Goal: Task Accomplishment & Management: Manage account settings

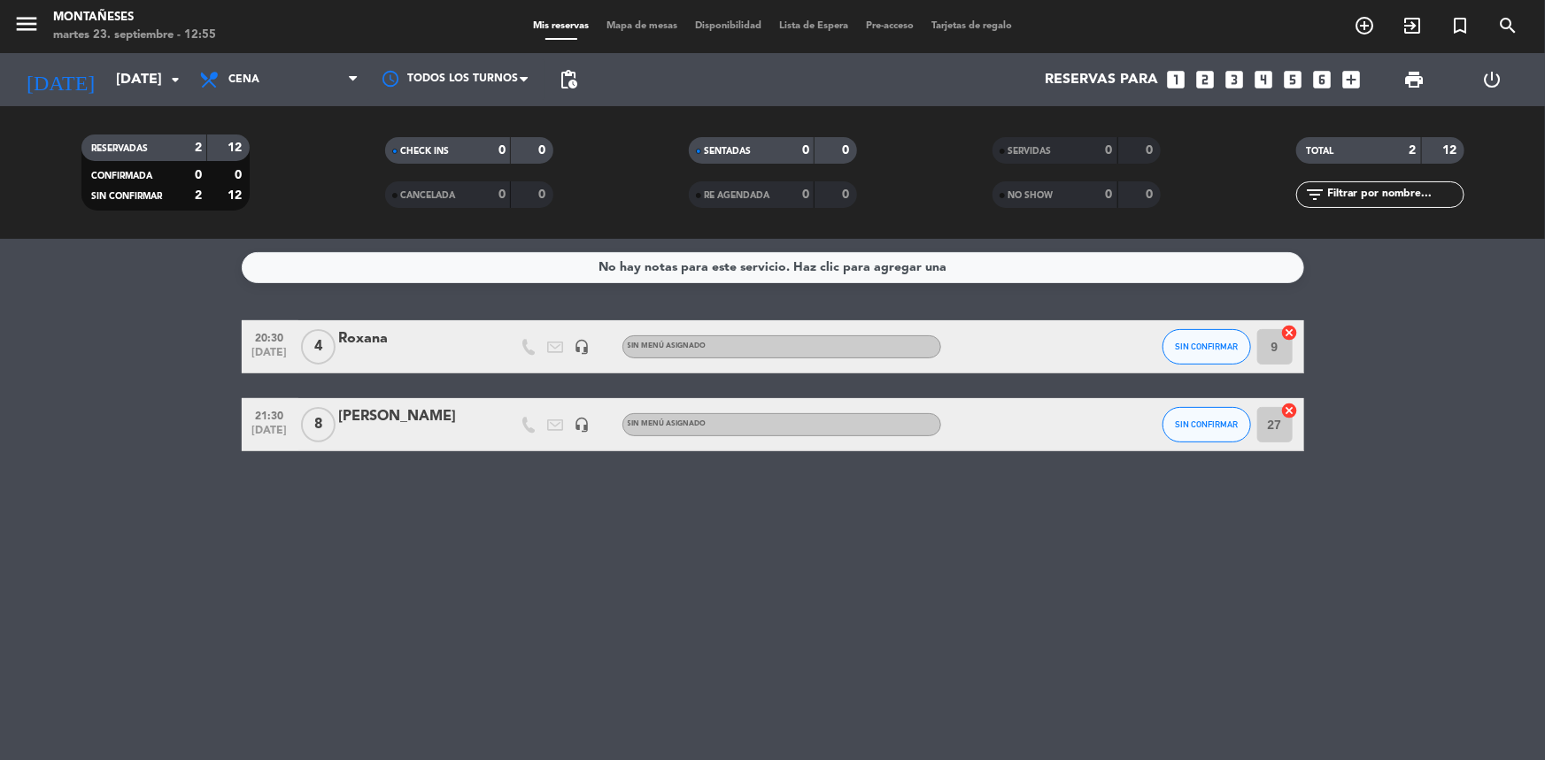
click at [143, 333] on bookings-row "20:30 [DATE] 4 Roxana headset_mic Sin menú asignado SIN CONFIRMAR 9 cancel 21:3…" at bounding box center [772, 385] width 1545 height 131
click at [369, 414] on div "[PERSON_NAME]" at bounding box center [414, 416] width 150 height 23
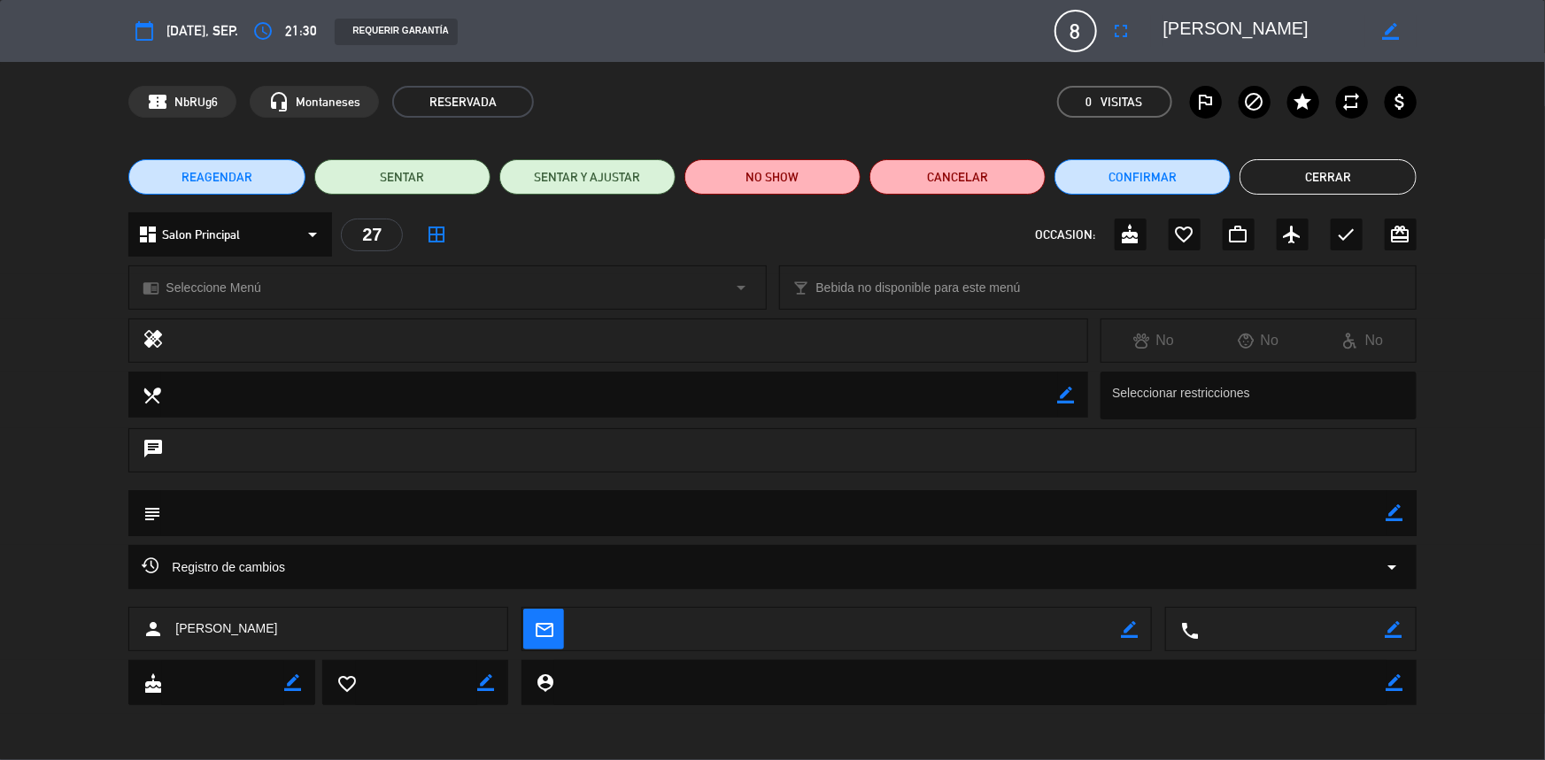
click at [1398, 570] on icon "arrow_drop_down" at bounding box center [1392, 567] width 21 height 21
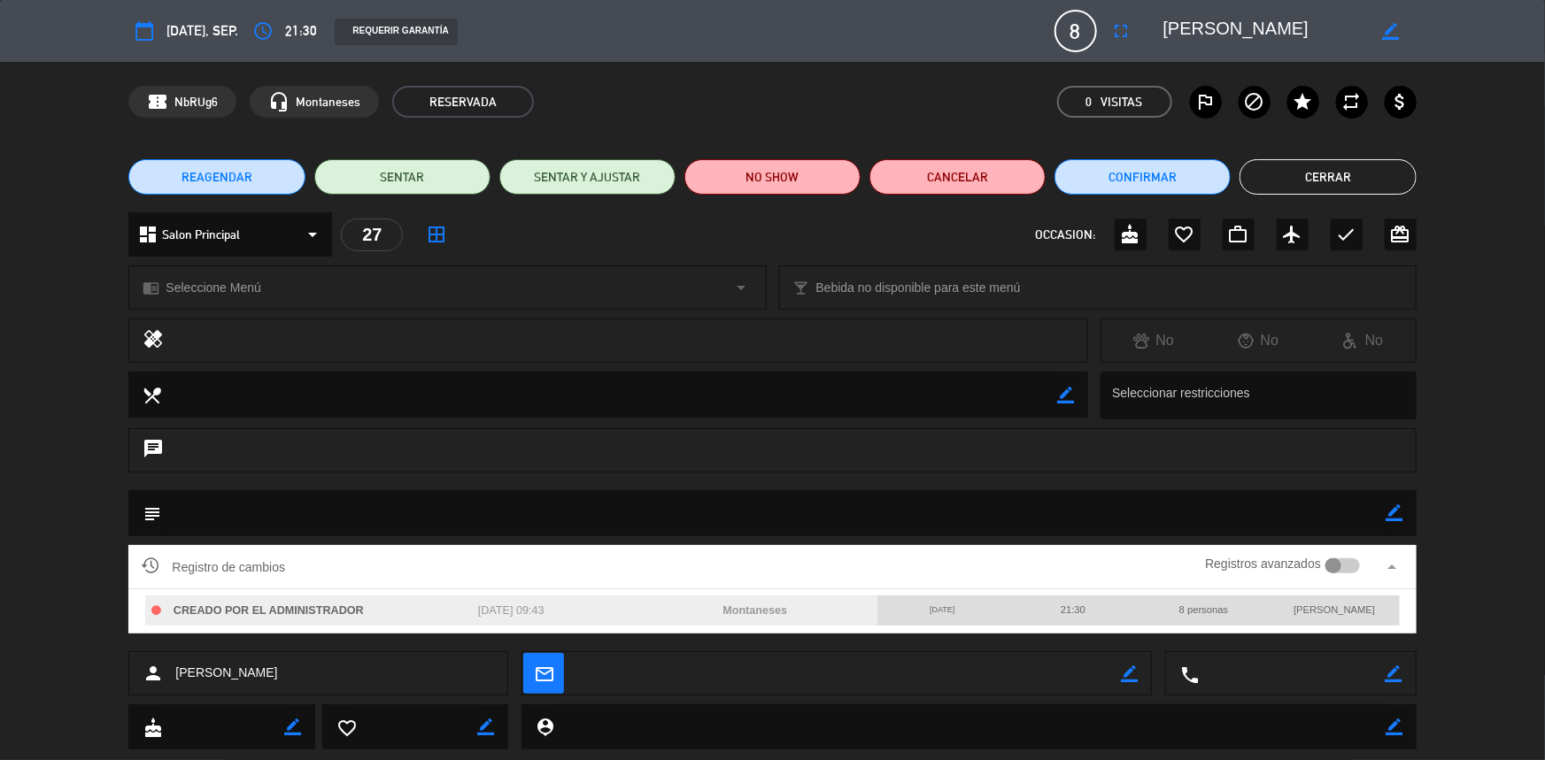
click at [1319, 173] on button "Cerrar" at bounding box center [1327, 176] width 176 height 35
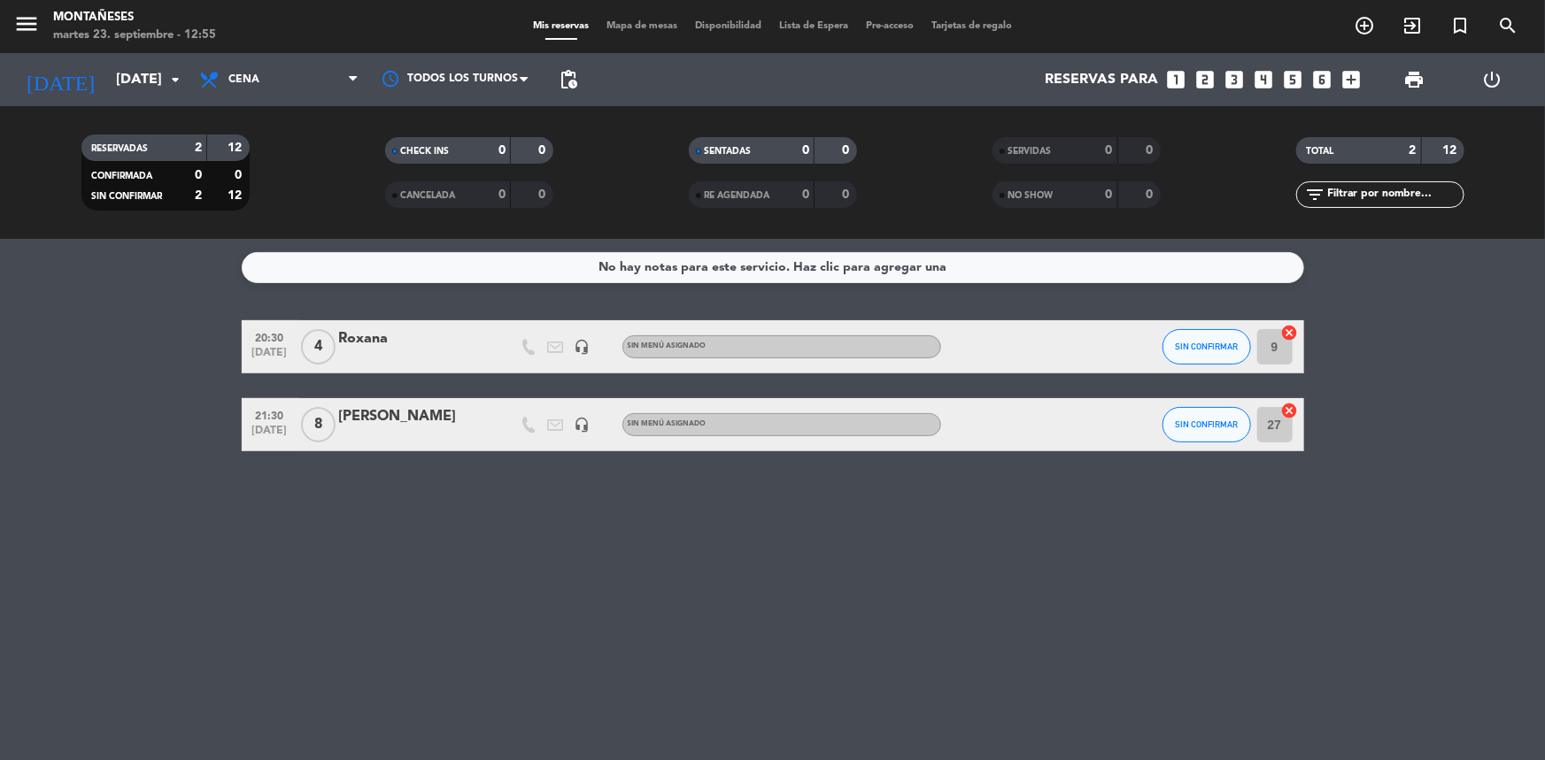
click at [364, 423] on div "[PERSON_NAME]" at bounding box center [414, 416] width 150 height 23
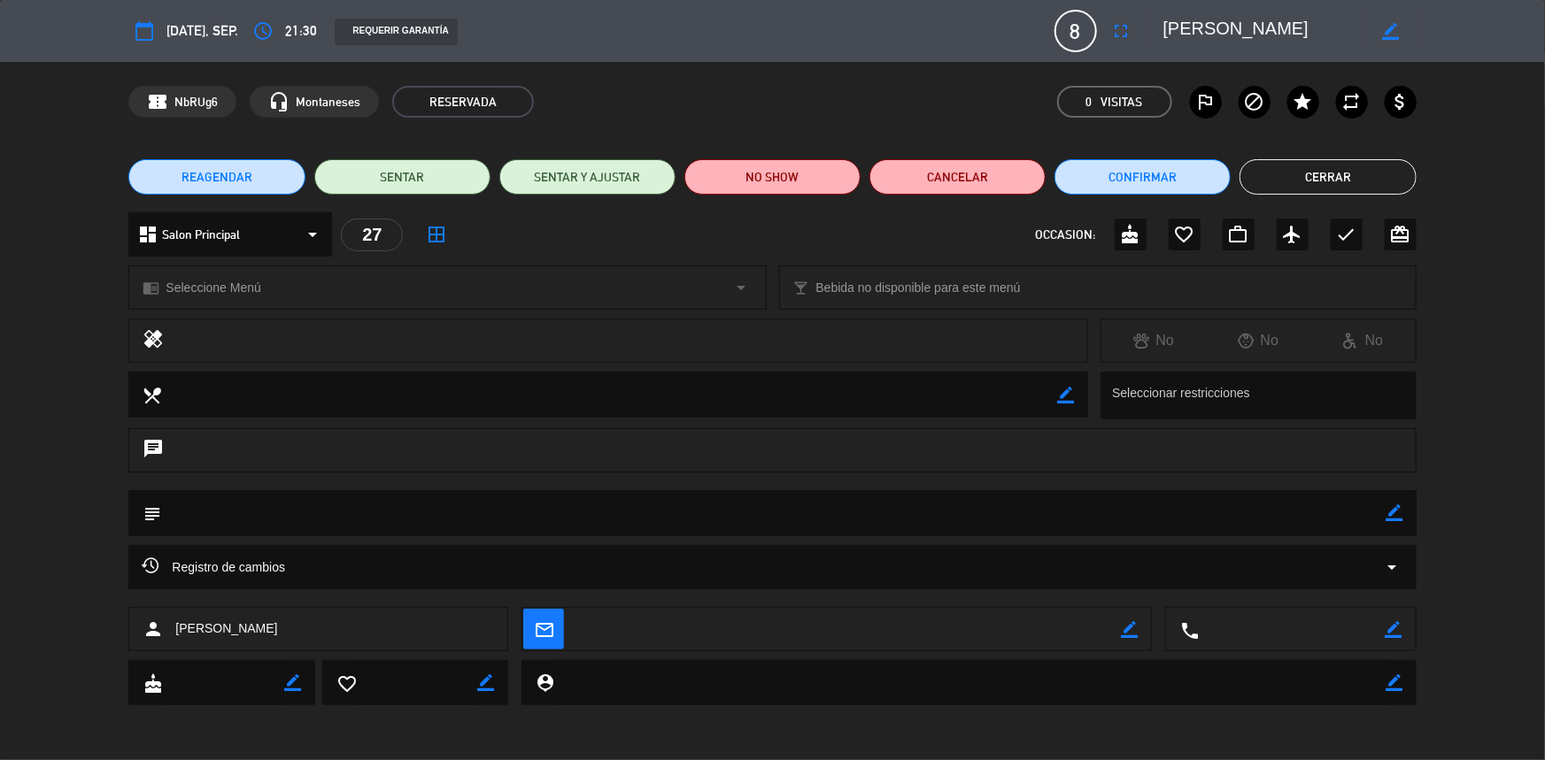
click at [1372, 176] on button "Cerrar" at bounding box center [1327, 176] width 176 height 35
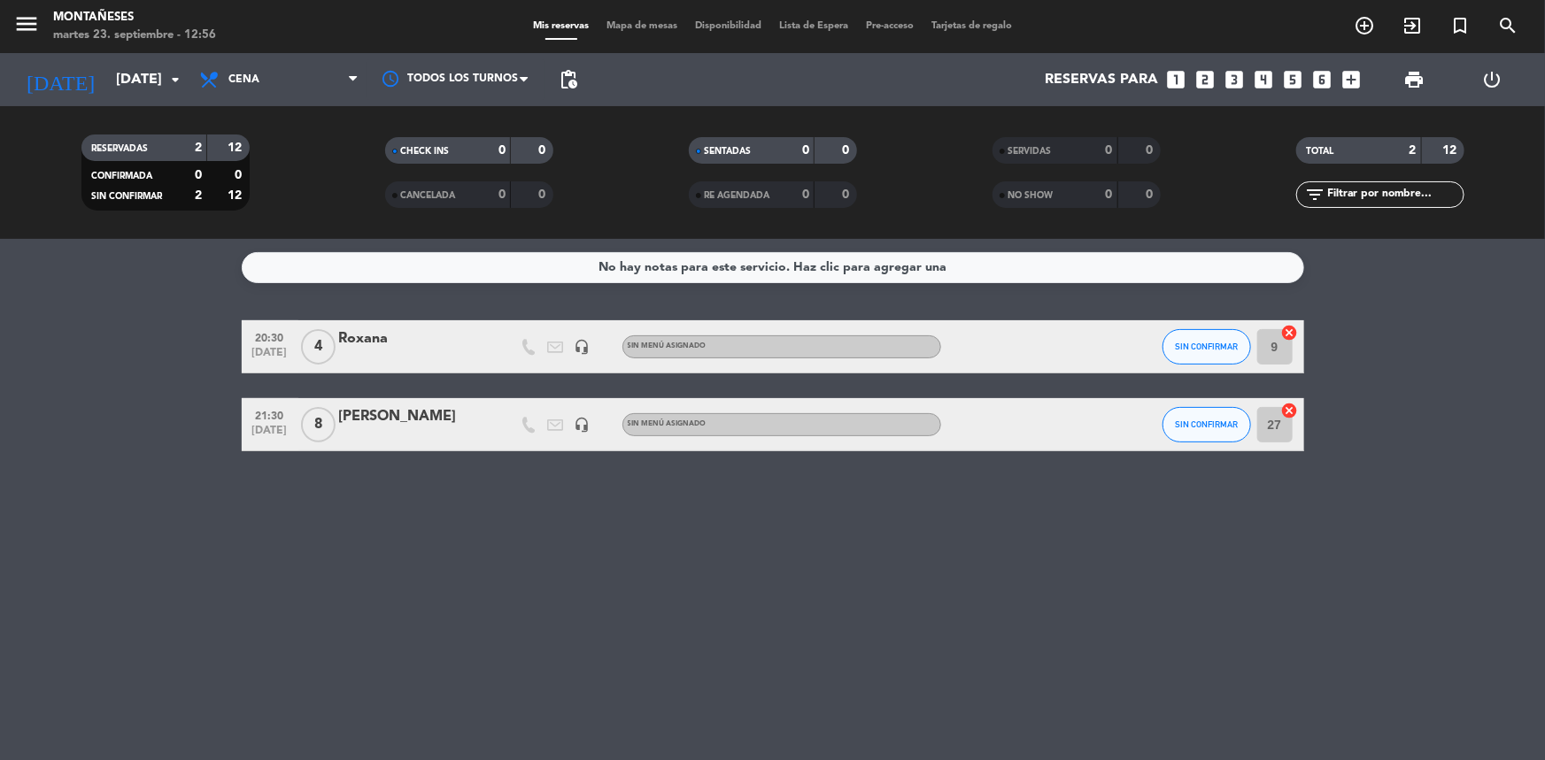
click at [365, 412] on div "[PERSON_NAME]" at bounding box center [414, 416] width 150 height 23
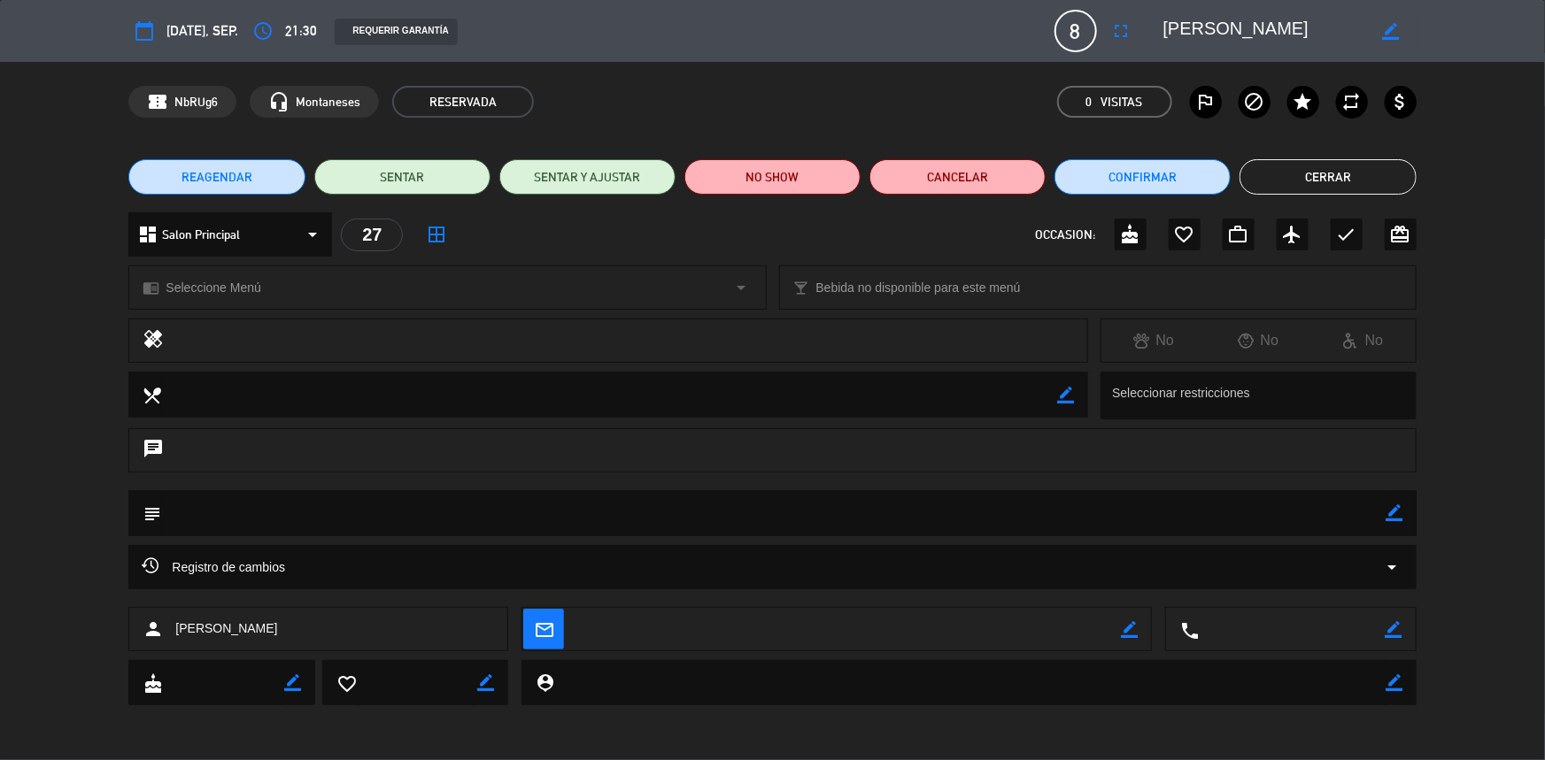
click at [1406, 518] on div "subject border_color" at bounding box center [771, 513] width 1287 height 46
click at [1398, 513] on icon "border_color" at bounding box center [1394, 513] width 17 height 17
click at [1357, 519] on textarea at bounding box center [773, 512] width 1224 height 45
type textarea "r"
type textarea "número en whatsapp"
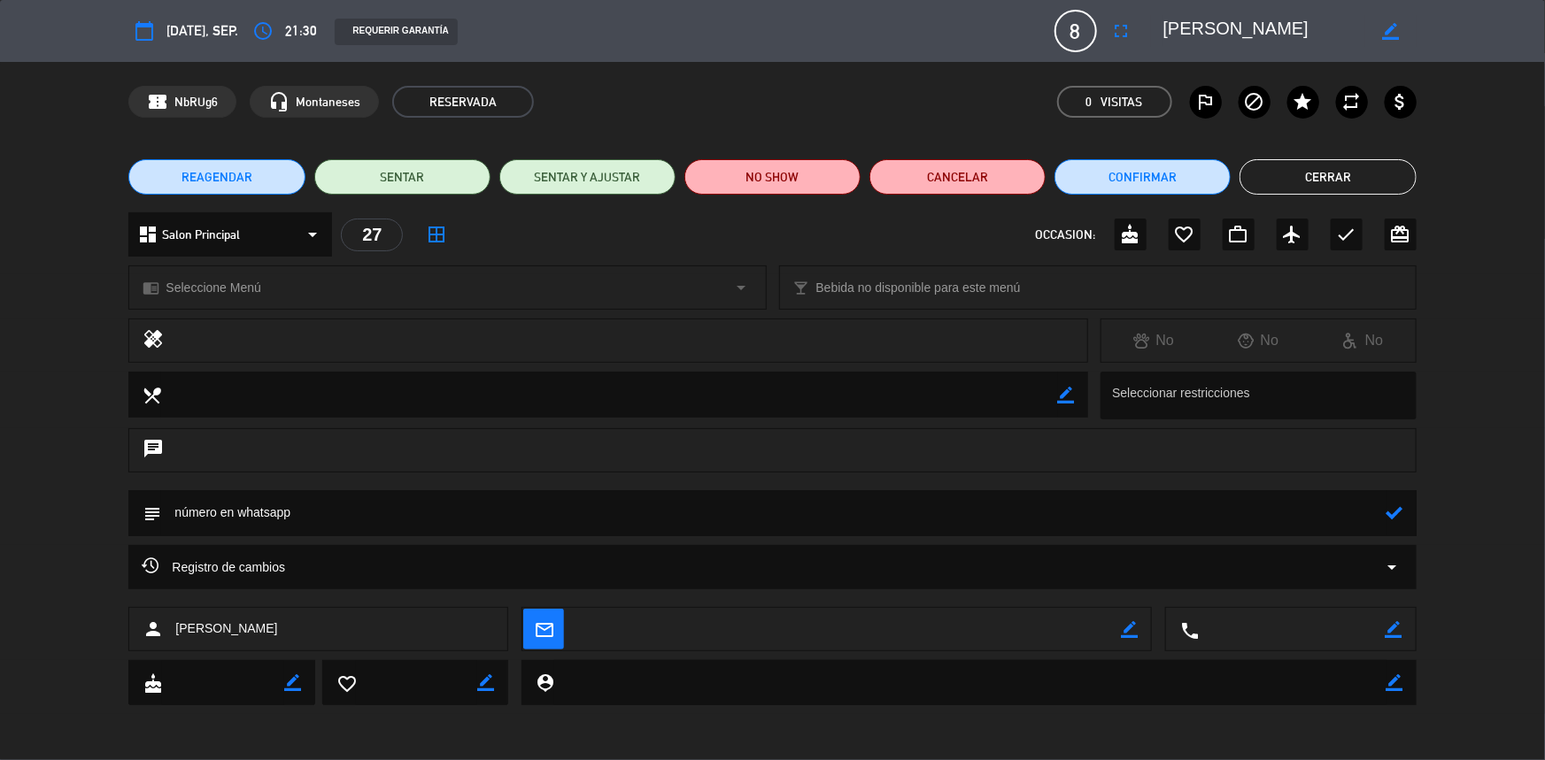
click at [1387, 514] on icon at bounding box center [1394, 513] width 17 height 17
click at [1314, 177] on button "Cerrar" at bounding box center [1327, 176] width 176 height 35
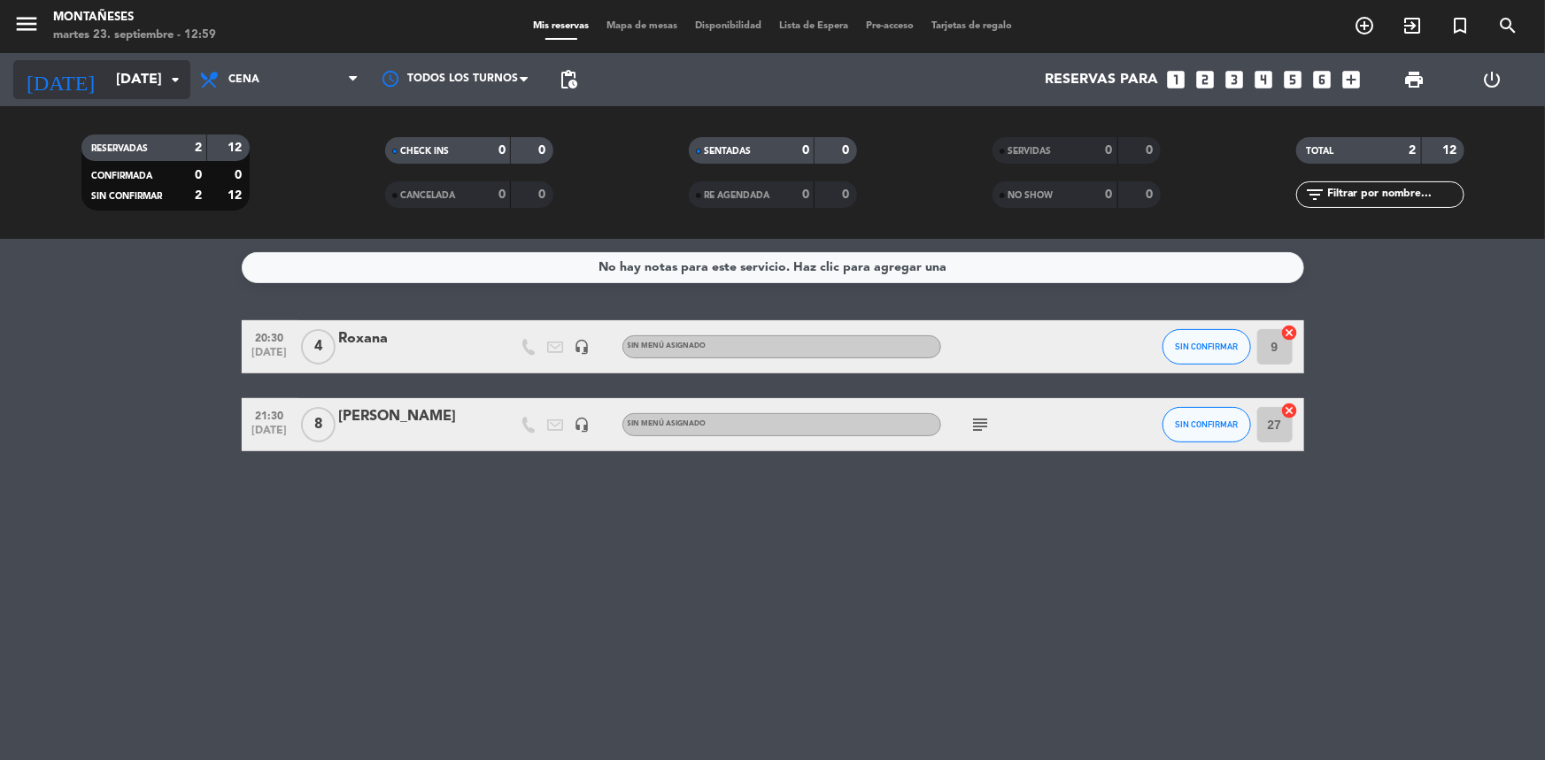
click at [135, 76] on input "[DATE]" at bounding box center [200, 80] width 187 height 35
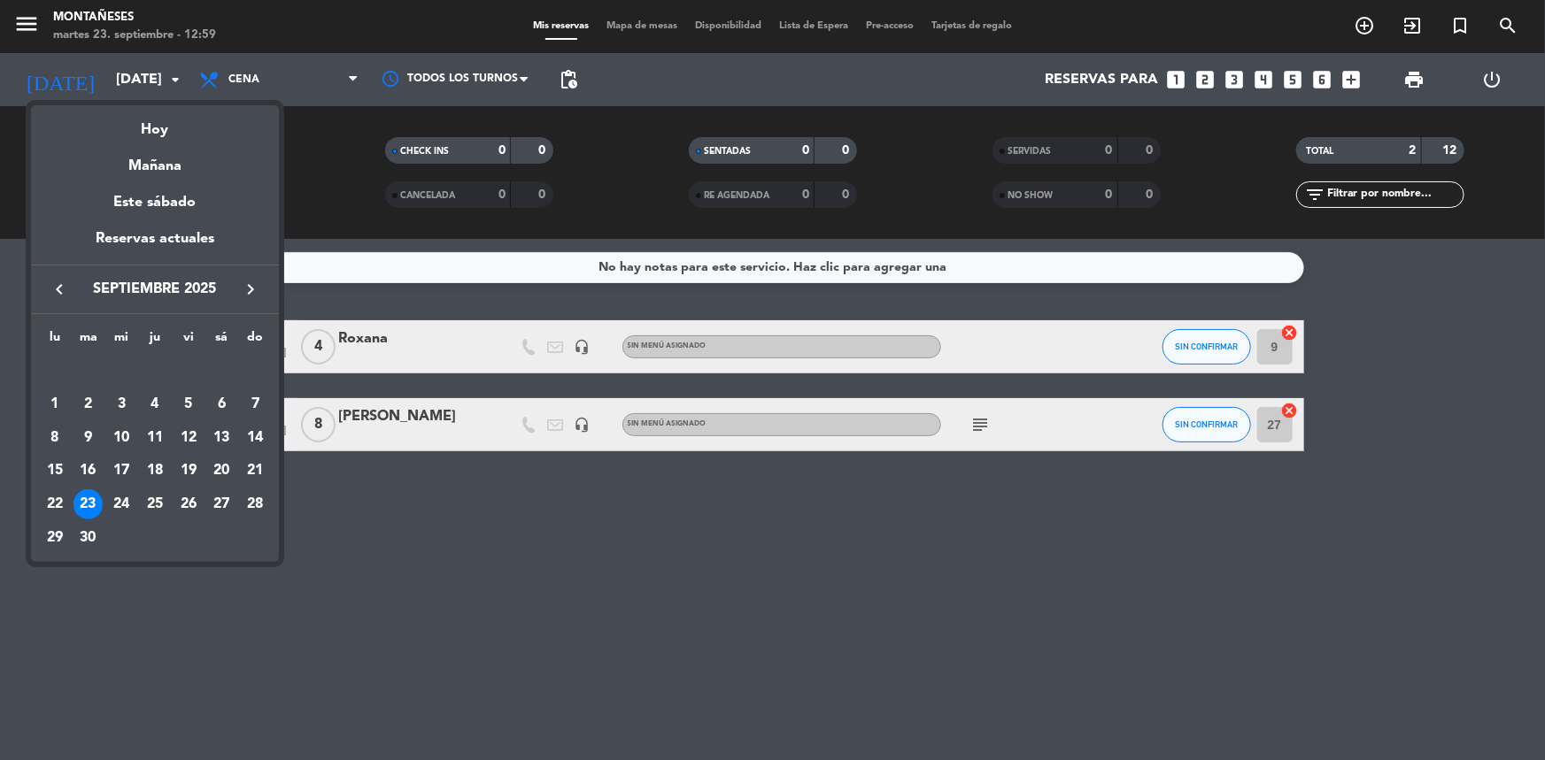
click at [116, 499] on div "24" at bounding box center [121, 504] width 30 height 30
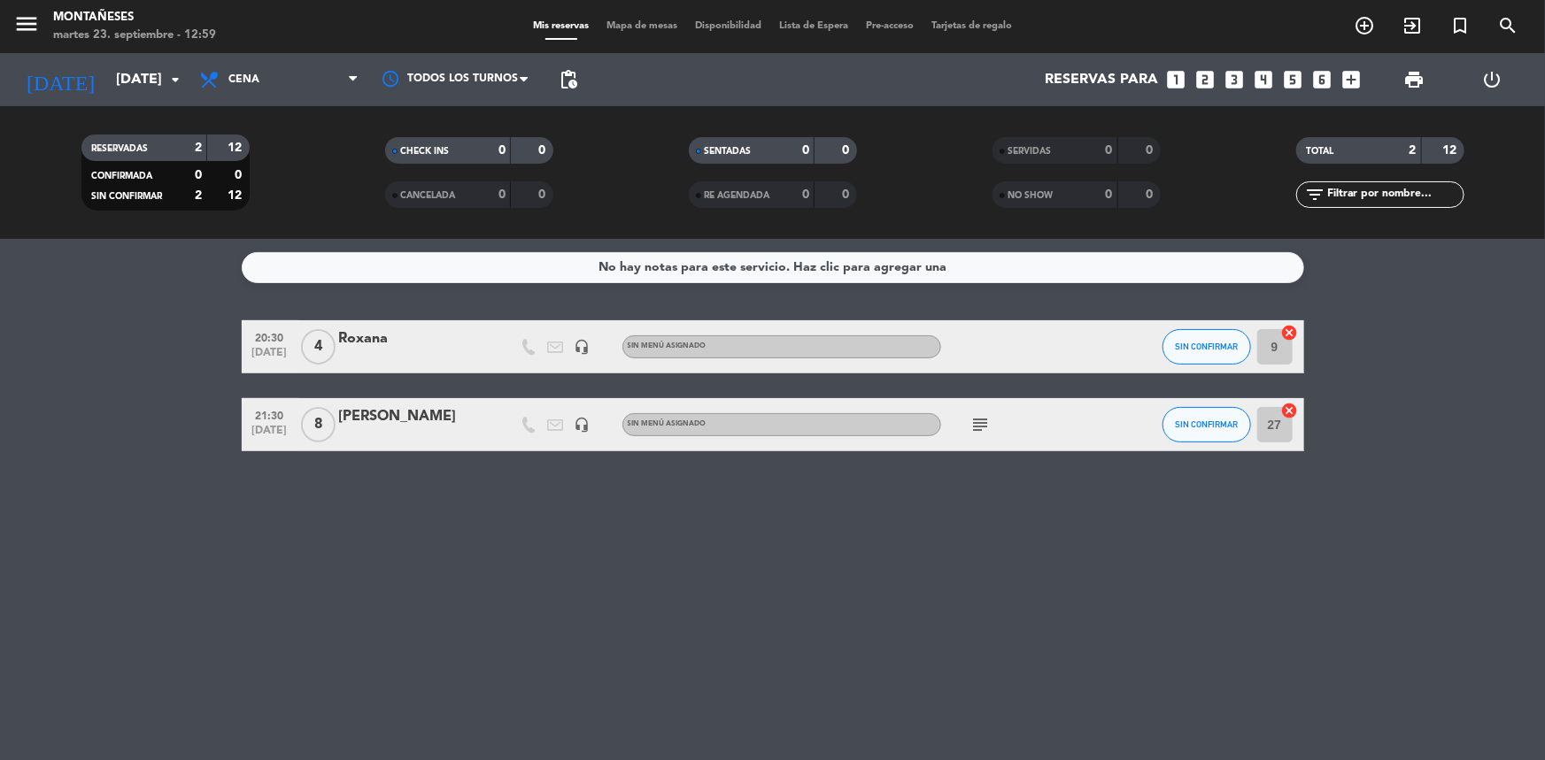
type input "[DATE]"
